Goal: Task Accomplishment & Management: Use online tool/utility

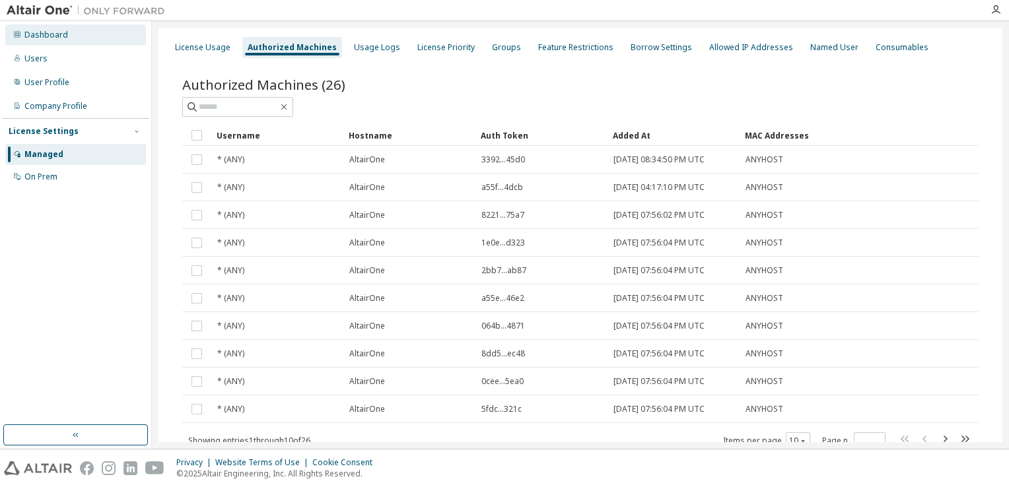
click at [46, 35] on div "Dashboard" at bounding box center [46, 35] width 44 height 11
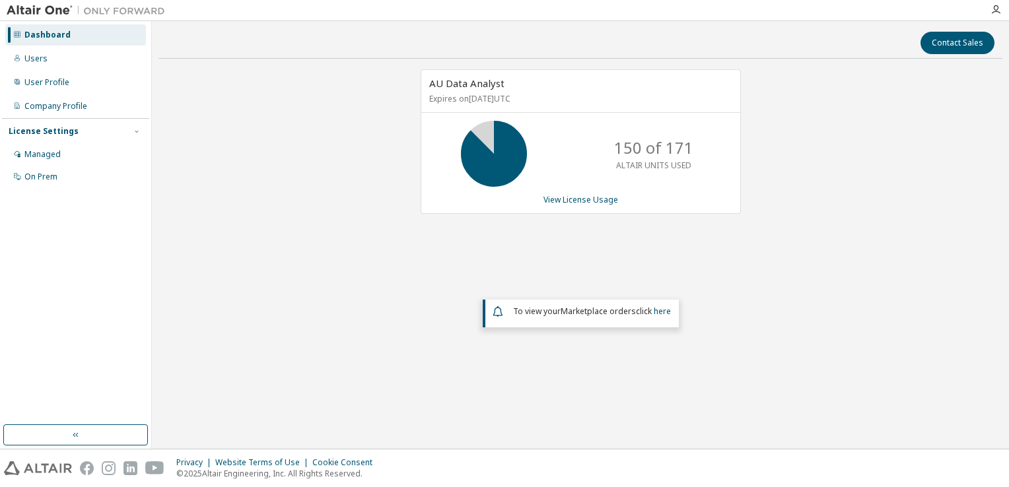
click at [607, 143] on div "150 of 171 ALTAIR UNITS USED" at bounding box center [654, 154] width 106 height 66
click at [510, 148] on icon at bounding box center [493, 153] width 33 height 33
click at [57, 85] on div "User Profile" at bounding box center [46, 82] width 45 height 11
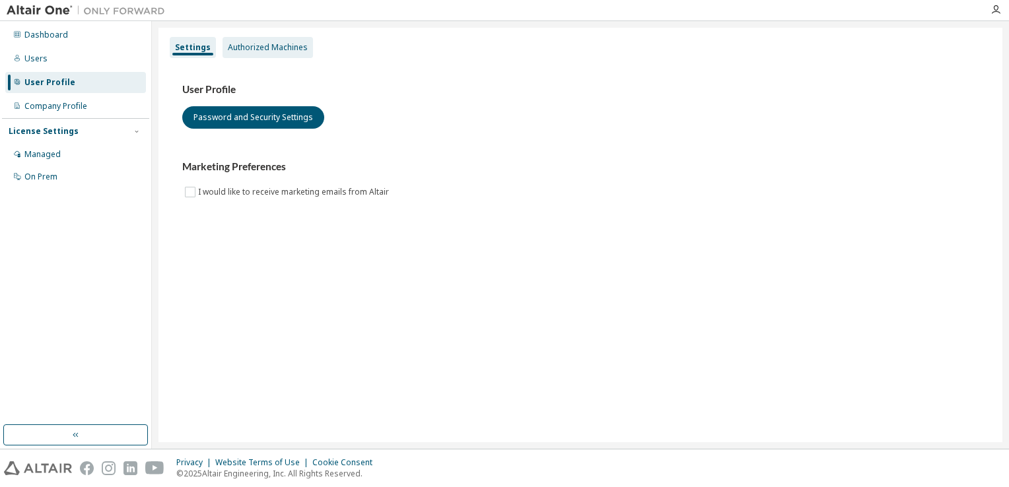
click at [253, 48] on div "Authorized Machines" at bounding box center [268, 47] width 80 height 11
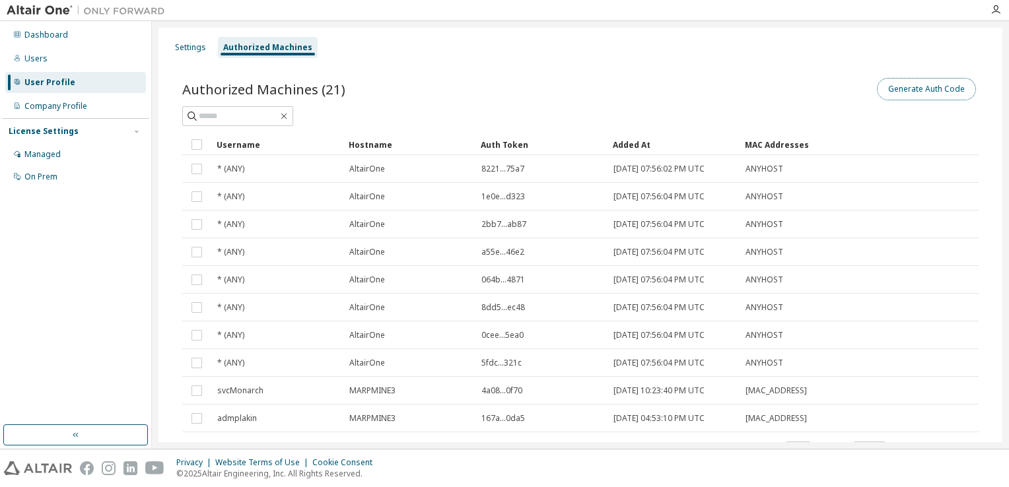
click at [932, 82] on button "Generate Auth Code" at bounding box center [926, 89] width 99 height 22
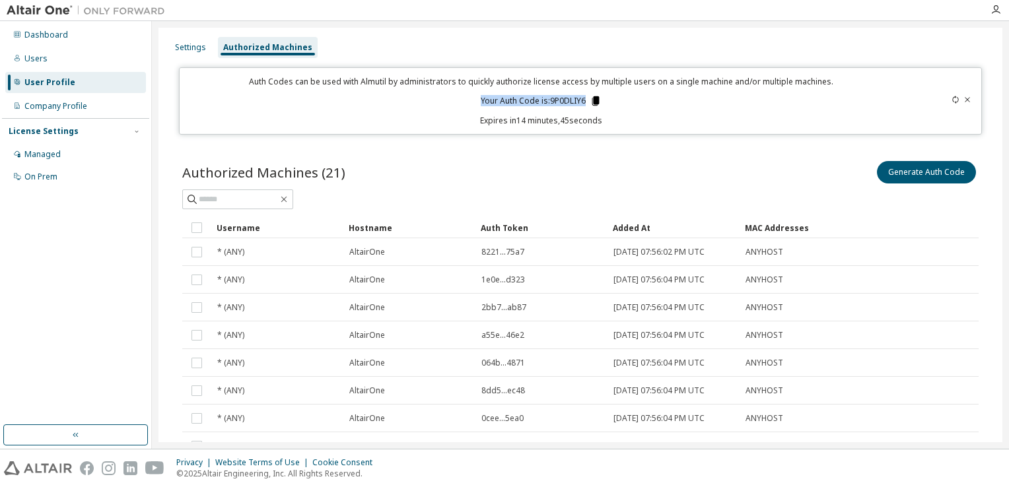
click at [591, 104] on div "Auth Codes can be used with Almutil by administrators to quickly authorize lice…" at bounding box center [540, 101] width 707 height 50
click at [591, 104] on icon at bounding box center [595, 101] width 12 height 12
click at [592, 104] on icon at bounding box center [595, 100] width 7 height 9
